Goal: Transaction & Acquisition: Purchase product/service

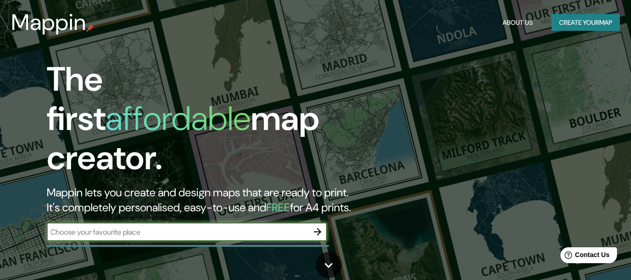
click at [302, 222] on div "​" at bounding box center [187, 231] width 280 height 19
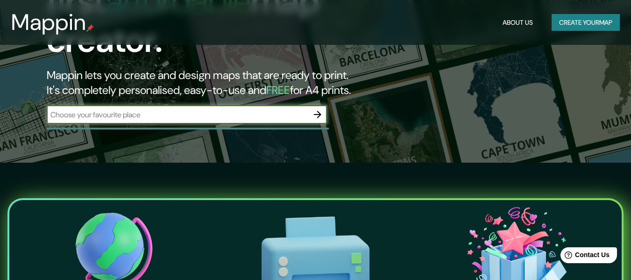
scroll to position [140, 0]
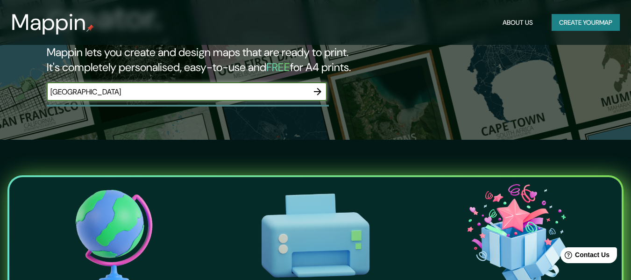
type input "[GEOGRAPHIC_DATA]"
click at [321, 86] on icon "button" at bounding box center [317, 91] width 11 height 11
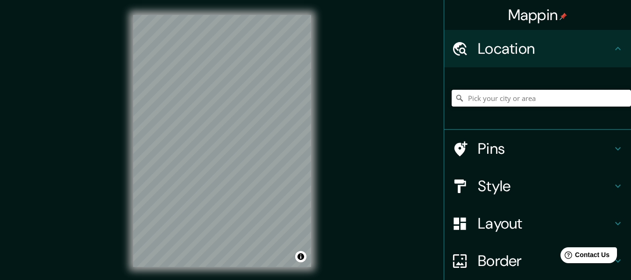
click at [487, 101] on input "Pick your city or area" at bounding box center [541, 98] width 179 height 17
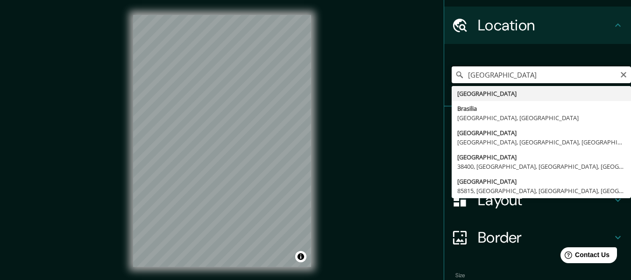
scroll to position [47, 0]
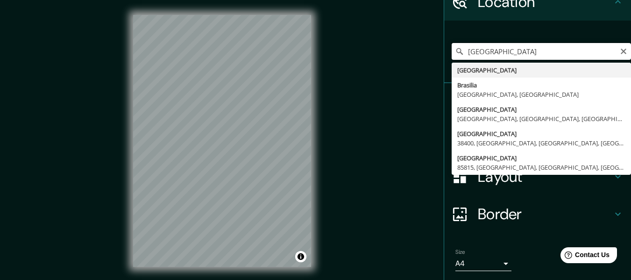
click at [472, 49] on input "[GEOGRAPHIC_DATA]" at bounding box center [541, 51] width 179 height 17
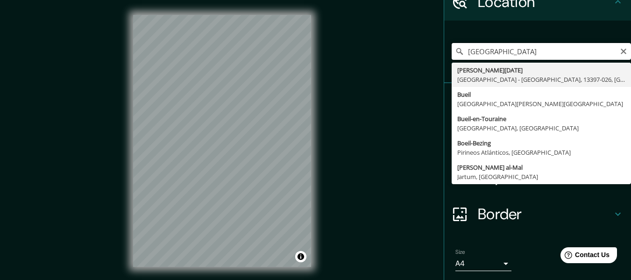
click at [484, 54] on input "[GEOGRAPHIC_DATA]" at bounding box center [541, 51] width 179 height 17
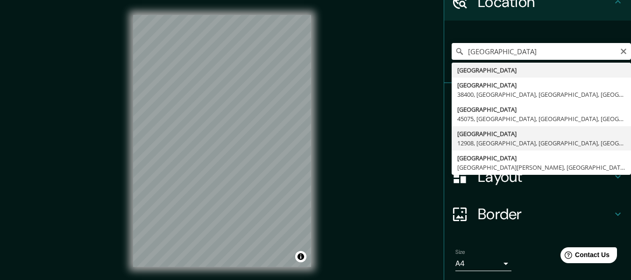
type input "[GEOGRAPHIC_DATA], 12908, [GEOGRAPHIC_DATA], [GEOGRAPHIC_DATA], [GEOGRAPHIC_DAT…"
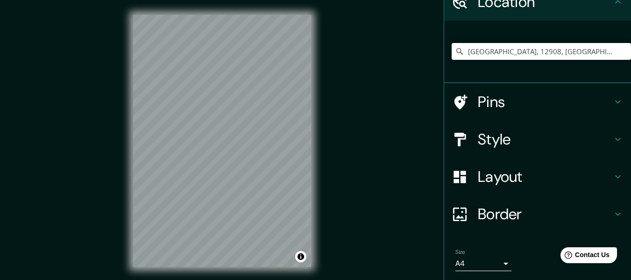
click at [586, 135] on h4 "Style" at bounding box center [545, 139] width 135 height 19
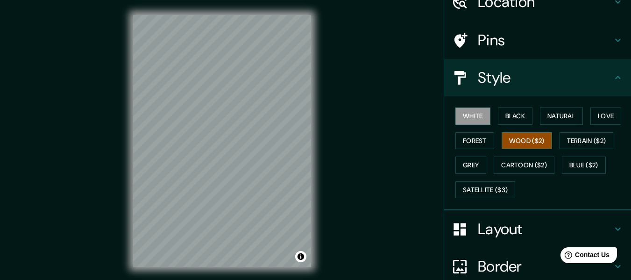
click at [502, 138] on button "Wood ($2)" at bounding box center [527, 140] width 50 height 17
click at [485, 138] on button "Forest" at bounding box center [475, 140] width 39 height 17
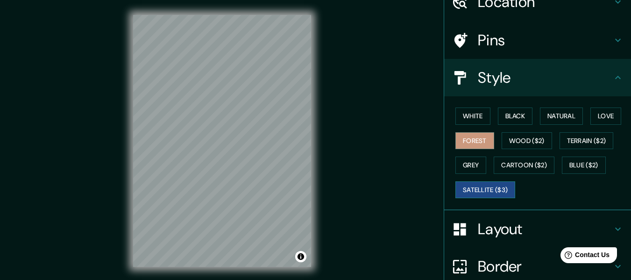
click at [482, 188] on button "Satellite ($3)" at bounding box center [486, 189] width 60 height 17
click at [571, 165] on button "Blue ($2)" at bounding box center [584, 165] width 44 height 17
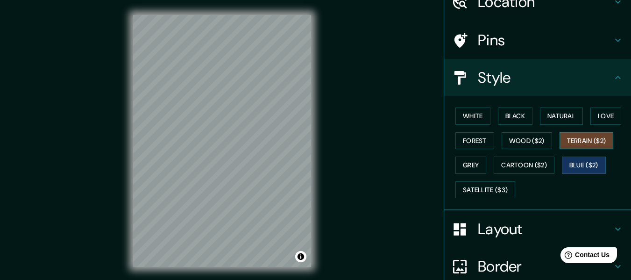
click at [572, 143] on button "Terrain ($2)" at bounding box center [587, 140] width 54 height 17
click at [596, 121] on button "Love" at bounding box center [606, 116] width 31 height 17
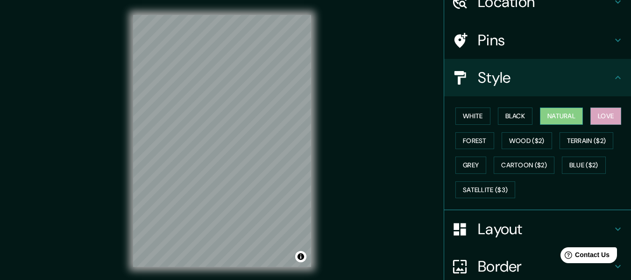
click at [566, 115] on button "Natural" at bounding box center [561, 116] width 43 height 17
click at [512, 120] on button "Black" at bounding box center [515, 116] width 35 height 17
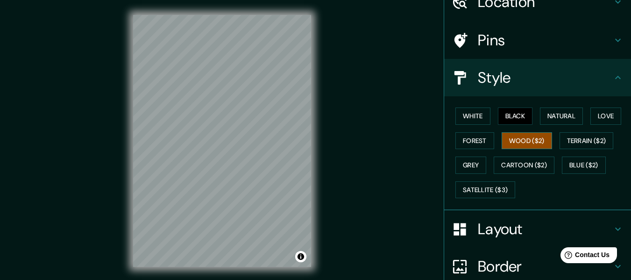
click at [515, 143] on button "Wood ($2)" at bounding box center [527, 140] width 50 height 17
click at [471, 117] on button "White" at bounding box center [473, 116] width 35 height 17
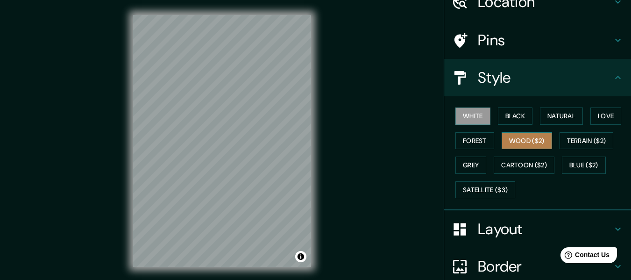
click at [520, 143] on button "Wood ($2)" at bounding box center [527, 140] width 50 height 17
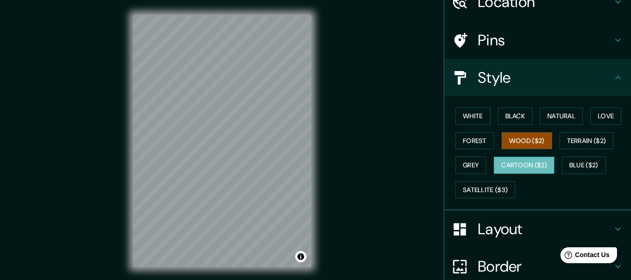
click at [512, 168] on button "Cartoon ($2)" at bounding box center [524, 165] width 61 height 17
click at [482, 122] on button "White" at bounding box center [473, 116] width 35 height 17
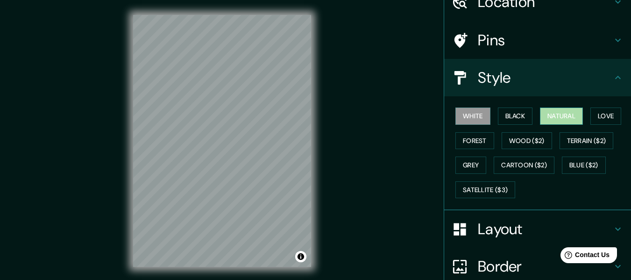
click at [557, 124] on button "Natural" at bounding box center [561, 116] width 43 height 17
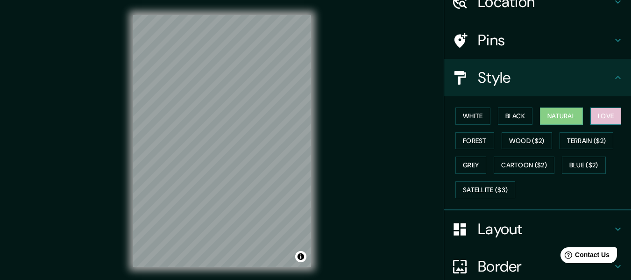
click at [601, 118] on button "Love" at bounding box center [606, 116] width 31 height 17
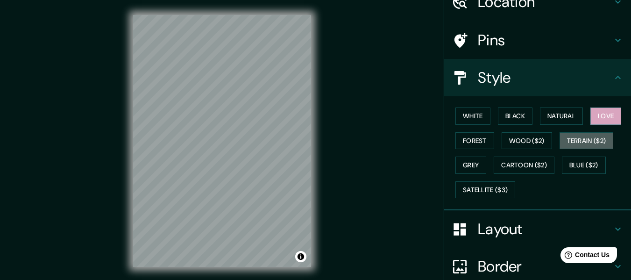
drag, startPoint x: 573, startPoint y: 135, endPoint x: 580, endPoint y: 152, distance: 18.7
click at [574, 135] on button "Terrain ($2)" at bounding box center [587, 140] width 54 height 17
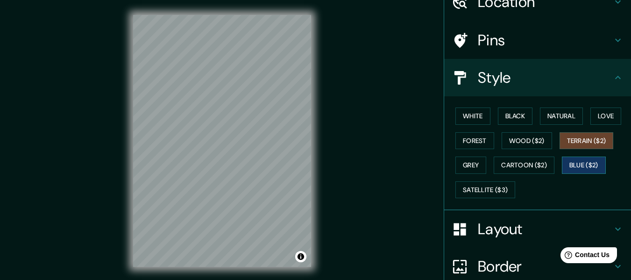
click at [581, 164] on button "Blue ($2)" at bounding box center [584, 165] width 44 height 17
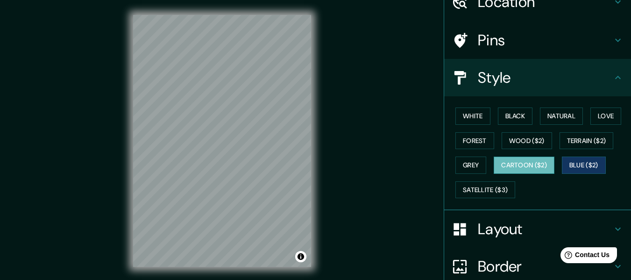
click at [528, 173] on button "Cartoon ($2)" at bounding box center [524, 165] width 61 height 17
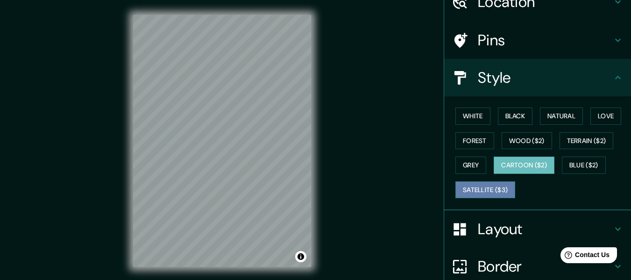
click at [495, 186] on button "Satellite ($3)" at bounding box center [486, 189] width 60 height 17
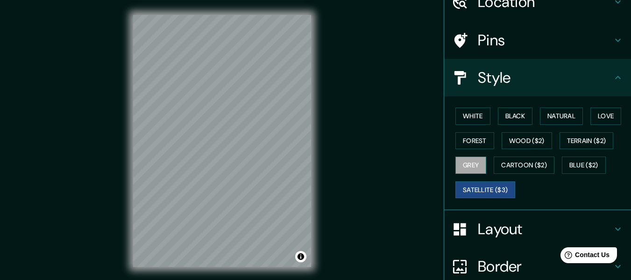
click at [469, 166] on button "Grey" at bounding box center [471, 165] width 31 height 17
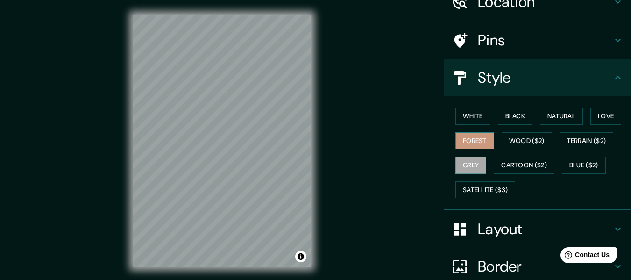
click at [470, 143] on button "Forest" at bounding box center [475, 140] width 39 height 17
click at [470, 118] on button "White" at bounding box center [473, 116] width 35 height 17
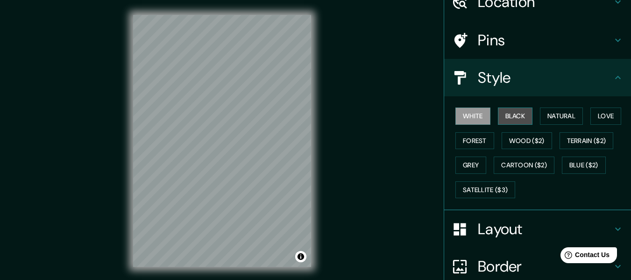
click at [511, 109] on button "Black" at bounding box center [515, 116] width 35 height 17
click at [456, 114] on button "White" at bounding box center [473, 116] width 35 height 17
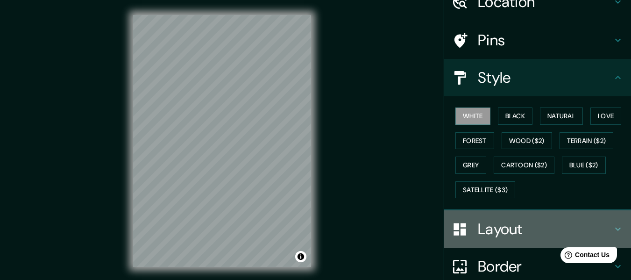
click at [493, 230] on h4 "Layout" at bounding box center [545, 229] width 135 height 19
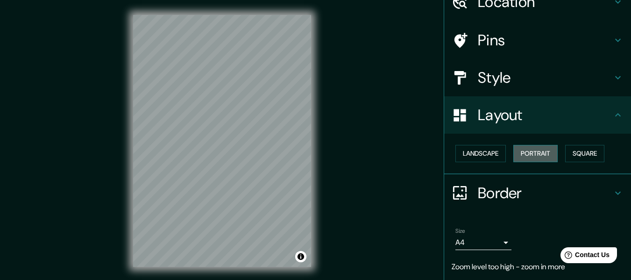
click at [520, 154] on button "Portrait" at bounding box center [536, 153] width 44 height 17
click at [584, 148] on button "Square" at bounding box center [585, 153] width 39 height 17
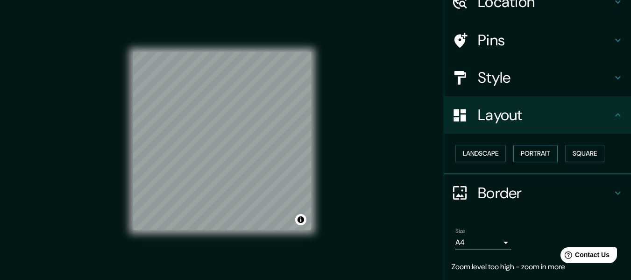
click at [539, 154] on button "Portrait" at bounding box center [536, 153] width 44 height 17
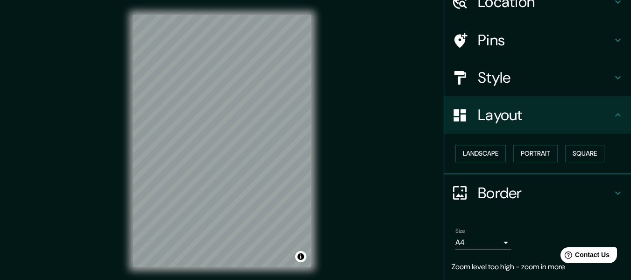
click at [541, 71] on h4 "Style" at bounding box center [545, 77] width 135 height 19
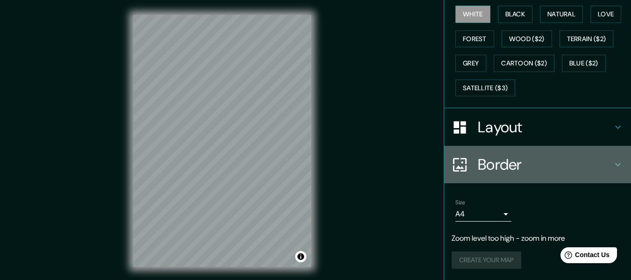
click at [566, 165] on h4 "Border" at bounding box center [545, 164] width 135 height 19
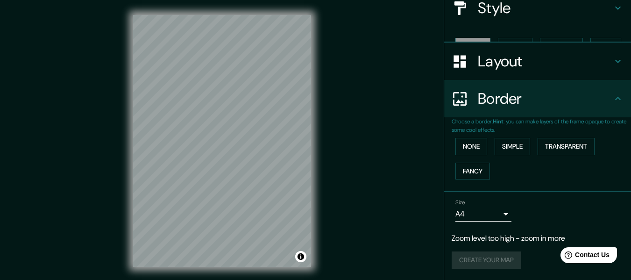
scroll to position [100, 0]
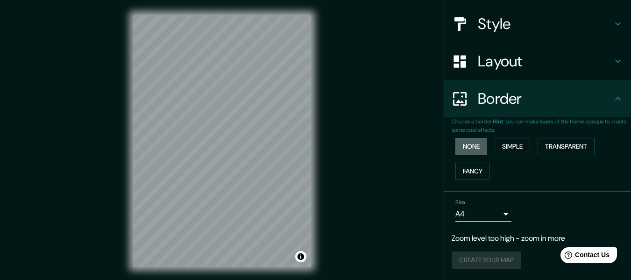
click at [473, 151] on button "None" at bounding box center [472, 146] width 32 height 17
click at [473, 143] on button "None" at bounding box center [472, 146] width 32 height 17
drag, startPoint x: 473, startPoint y: 143, endPoint x: 499, endPoint y: 155, distance: 28.4
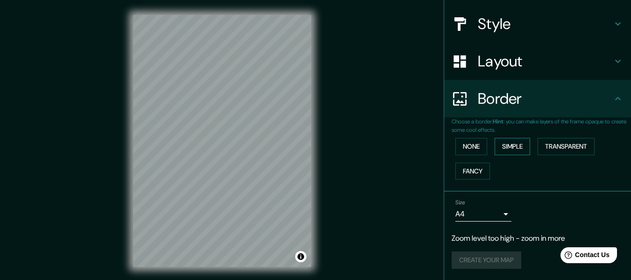
click at [474, 143] on button "None" at bounding box center [472, 146] width 32 height 17
click at [513, 148] on button "Simple" at bounding box center [513, 146] width 36 height 17
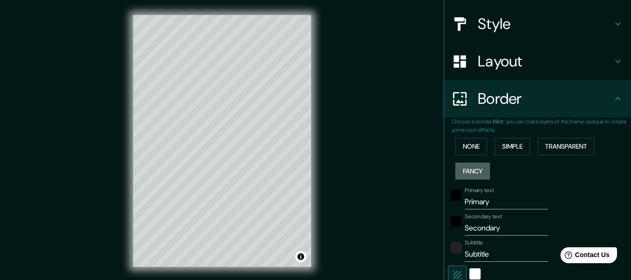
click at [471, 169] on button "Fancy" at bounding box center [473, 171] width 35 height 17
click at [554, 143] on button "Transparent" at bounding box center [566, 146] width 57 height 17
click at [457, 148] on button "None" at bounding box center [472, 146] width 32 height 17
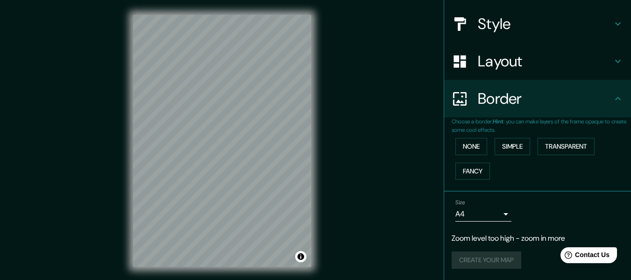
click at [498, 211] on body "Mappin Location [GEOGRAPHIC_DATA], [GEOGRAPHIC_DATA], [GEOGRAPHIC_DATA], [GEOGR…" at bounding box center [315, 140] width 631 height 280
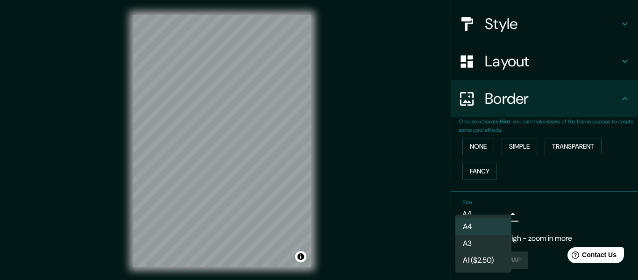
click at [484, 246] on li "A3" at bounding box center [484, 243] width 56 height 17
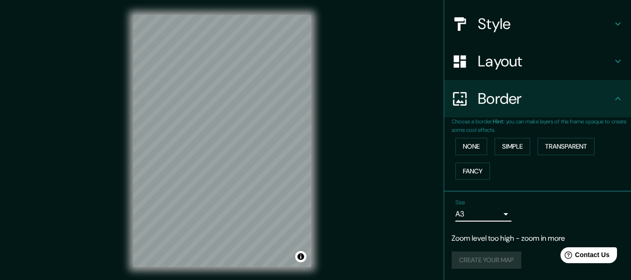
click at [502, 220] on body "Mappin Location [GEOGRAPHIC_DATA], [GEOGRAPHIC_DATA], [GEOGRAPHIC_DATA], [GEOGR…" at bounding box center [315, 140] width 631 height 280
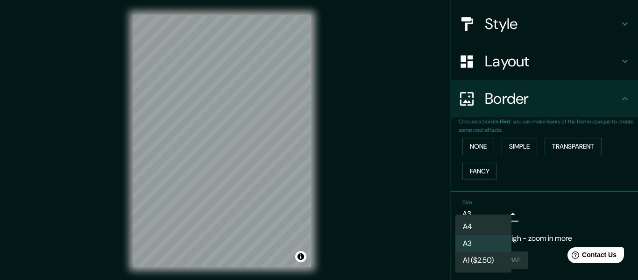
click at [548, 209] on div at bounding box center [319, 140] width 638 height 280
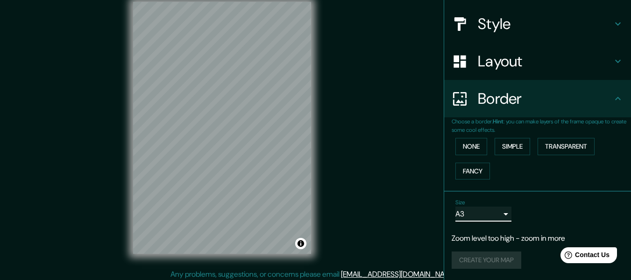
scroll to position [17, 0]
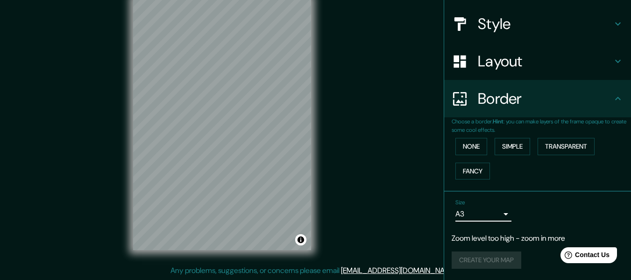
click at [477, 263] on div "Create your map" at bounding box center [538, 259] width 172 height 17
click at [493, 239] on p "Zoom level too high - zoom in more" at bounding box center [538, 238] width 172 height 11
drag, startPoint x: 516, startPoint y: 237, endPoint x: 529, endPoint y: 238, distance: 12.6
click at [529, 238] on p "Zoom level too high - zoom in more" at bounding box center [538, 238] width 172 height 11
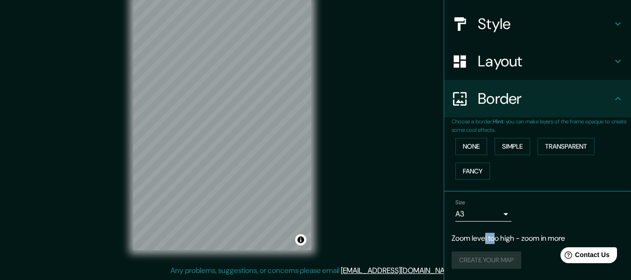
drag, startPoint x: 490, startPoint y: 237, endPoint x: 463, endPoint y: 237, distance: 26.6
click at [463, 237] on p "Zoom level too high - zoom in more" at bounding box center [538, 238] width 172 height 11
click at [545, 216] on div "Size A3 a4" at bounding box center [538, 210] width 172 height 30
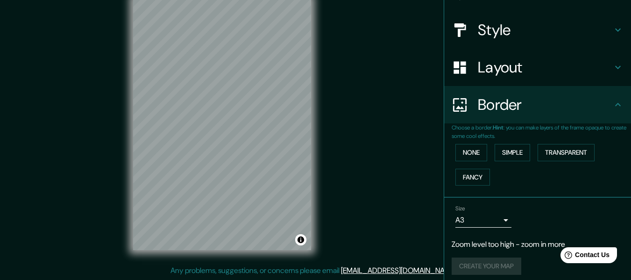
scroll to position [100, 0]
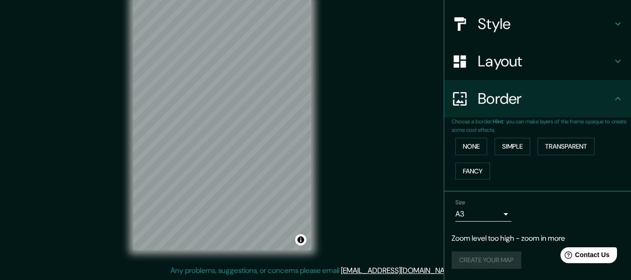
click at [496, 218] on body "Mappin Location [GEOGRAPHIC_DATA], [GEOGRAPHIC_DATA], [GEOGRAPHIC_DATA], [GEOGR…" at bounding box center [315, 123] width 631 height 280
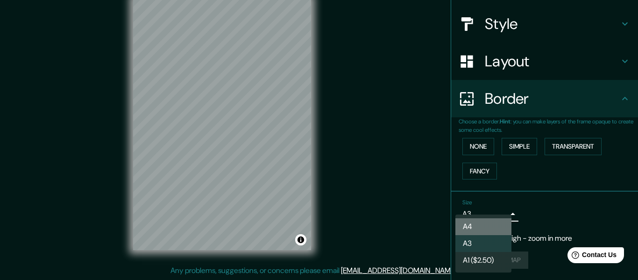
click at [494, 227] on li "A4" at bounding box center [484, 226] width 56 height 17
type input "single"
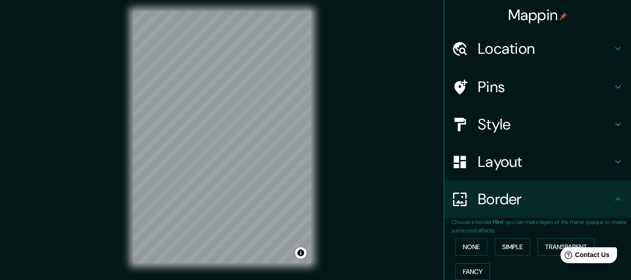
scroll to position [0, 0]
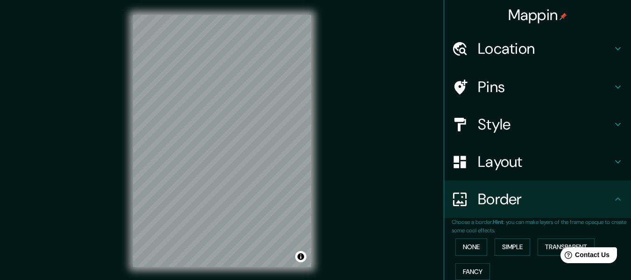
click at [478, 128] on h4 "Style" at bounding box center [545, 124] width 135 height 19
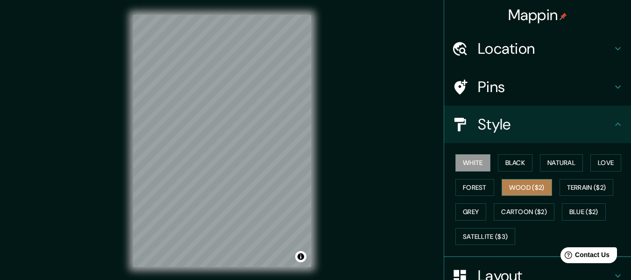
click at [502, 192] on button "Wood ($2)" at bounding box center [527, 187] width 50 height 17
click at [459, 159] on button "White" at bounding box center [473, 162] width 35 height 17
click at [367, 172] on div "Mappin Location [GEOGRAPHIC_DATA], [GEOGRAPHIC_DATA], [GEOGRAPHIC_DATA], [GEOGR…" at bounding box center [315, 148] width 631 height 297
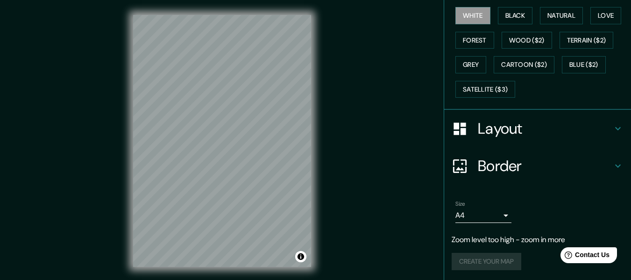
scroll to position [149, 0]
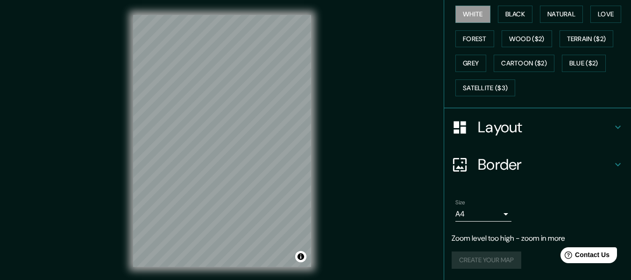
click at [500, 260] on div "Create your map" at bounding box center [538, 259] width 172 height 17
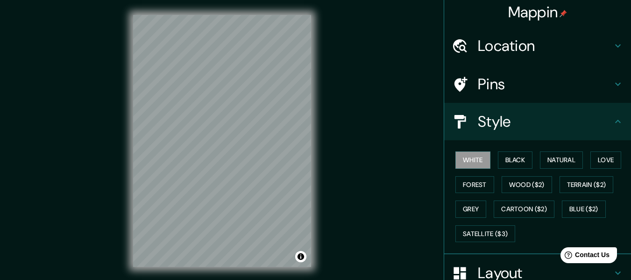
scroll to position [0, 0]
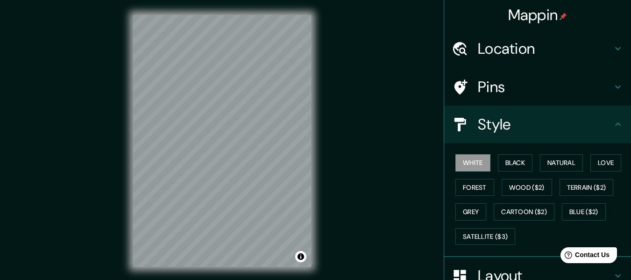
click at [396, 219] on div "Mappin Location [GEOGRAPHIC_DATA], [GEOGRAPHIC_DATA], [GEOGRAPHIC_DATA], [GEOGR…" at bounding box center [315, 148] width 631 height 297
